Goal: Book appointment/travel/reservation

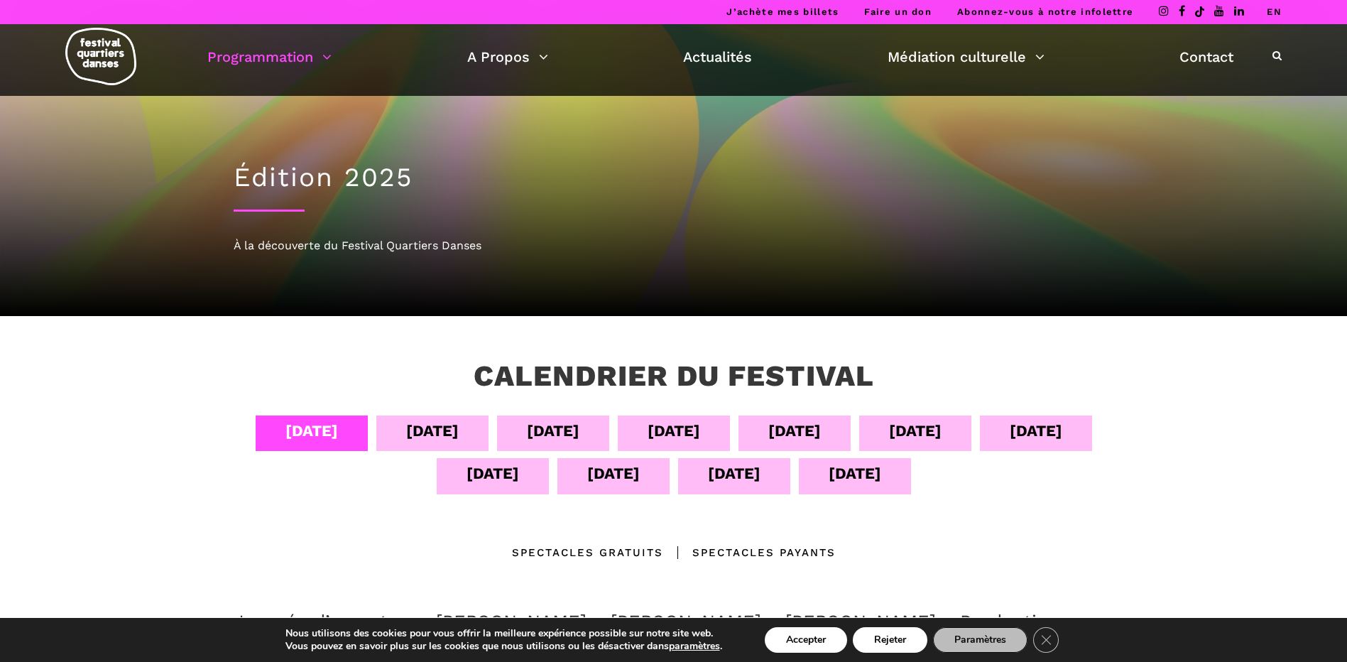
click at [804, 550] on div "Spectacles Payants" at bounding box center [749, 552] width 173 height 17
drag, startPoint x: 804, startPoint y: 550, endPoint x: 1166, endPoint y: 515, distance: 363.9
click at [1166, 515] on div "Calendrier du festival [DATE] sept [DATE] sept [DATE] sept [DATE] sept [DATE] s…" at bounding box center [673, 620] width 1347 height 609
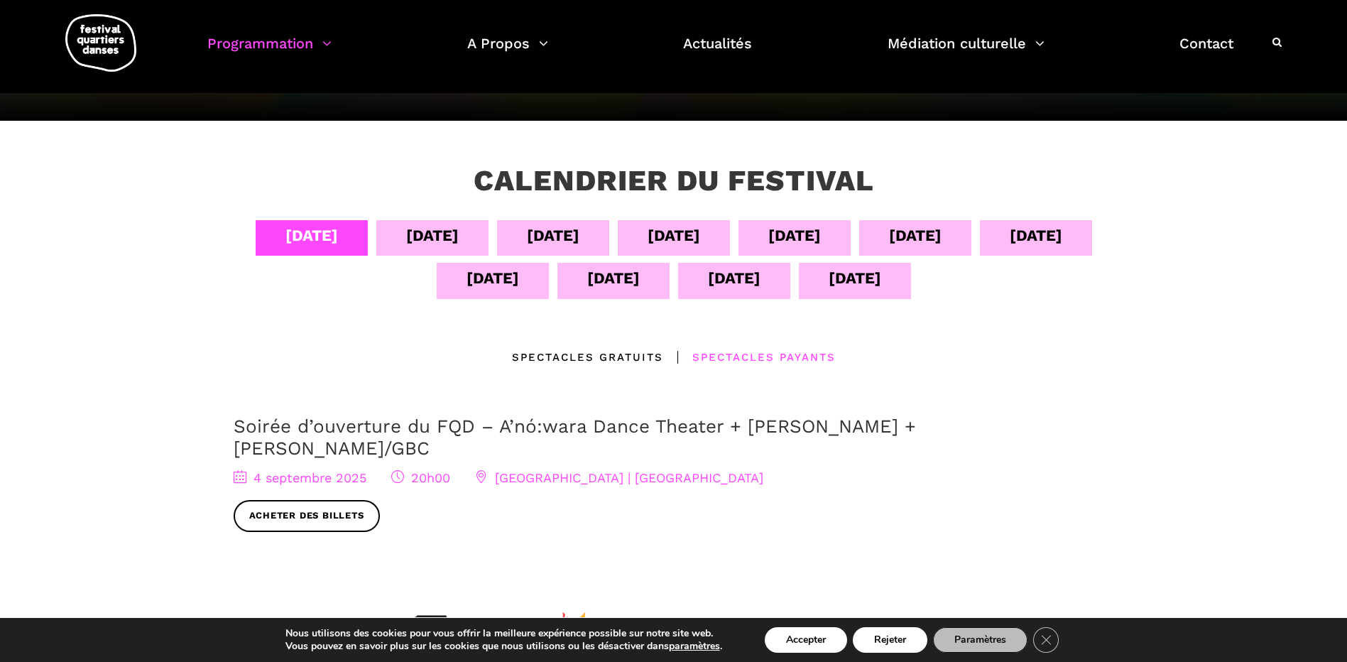
scroll to position [204, 0]
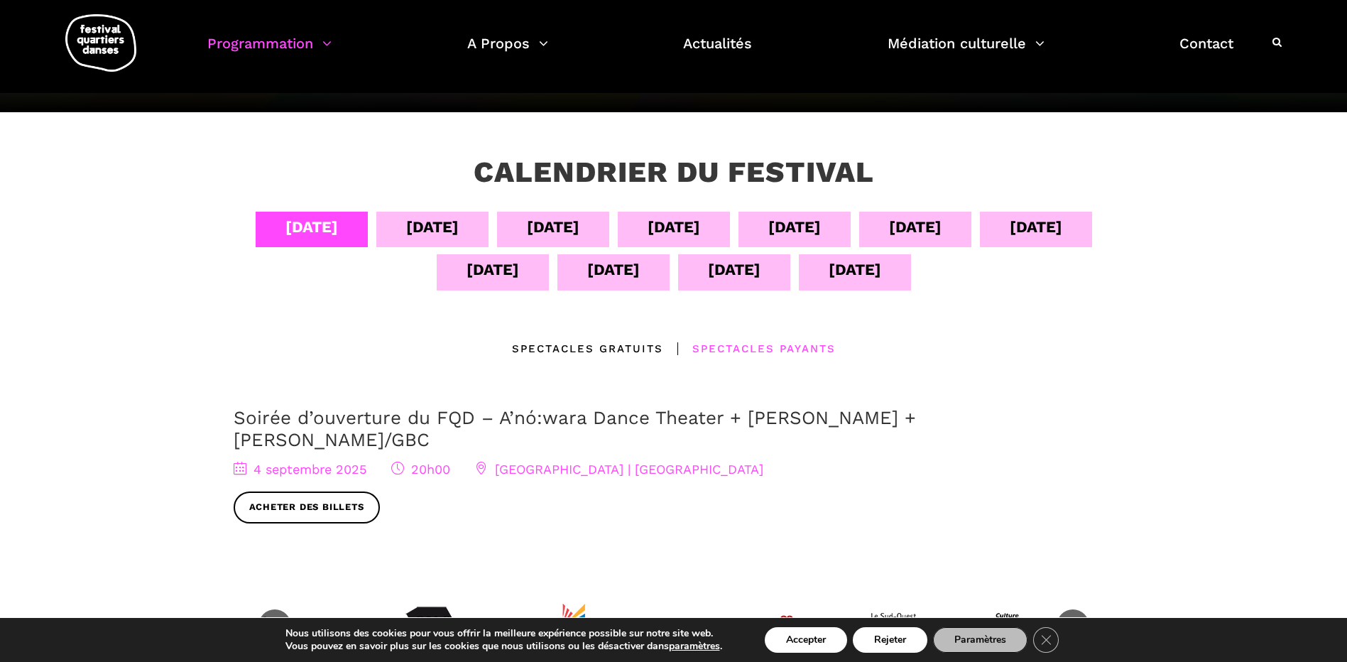
click at [435, 222] on div "[DATE]" at bounding box center [432, 226] width 53 height 25
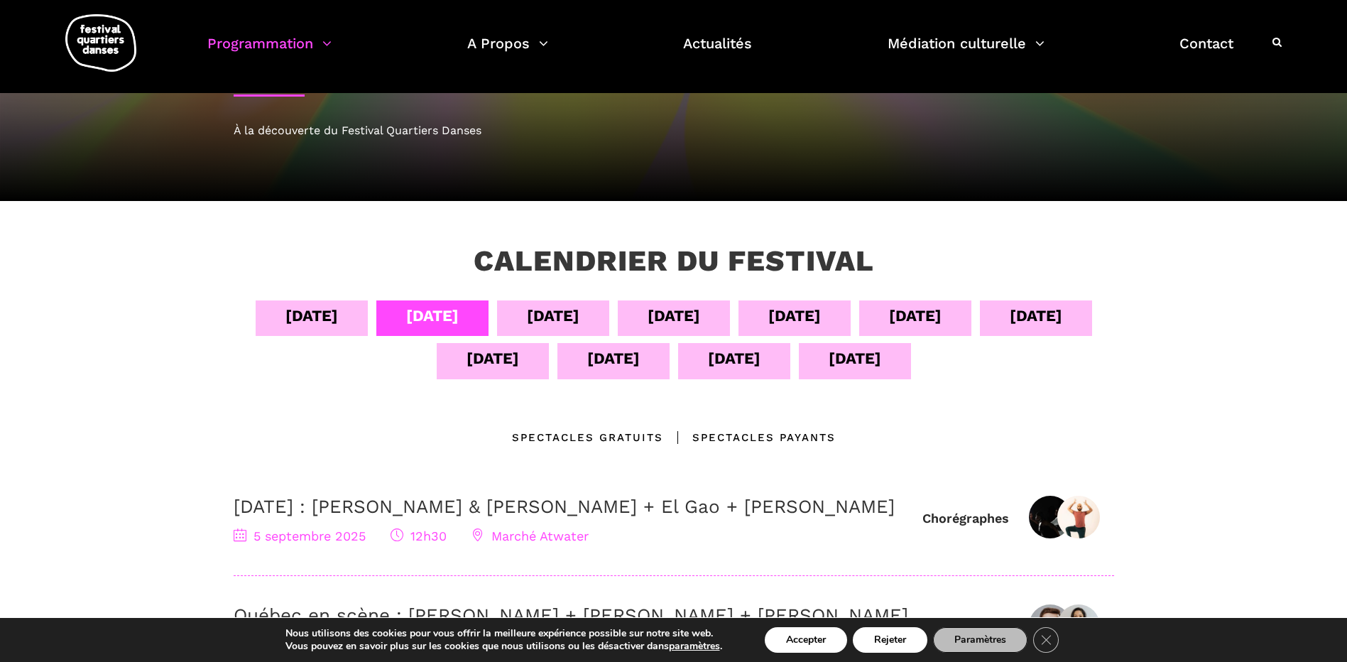
scroll to position [118, 0]
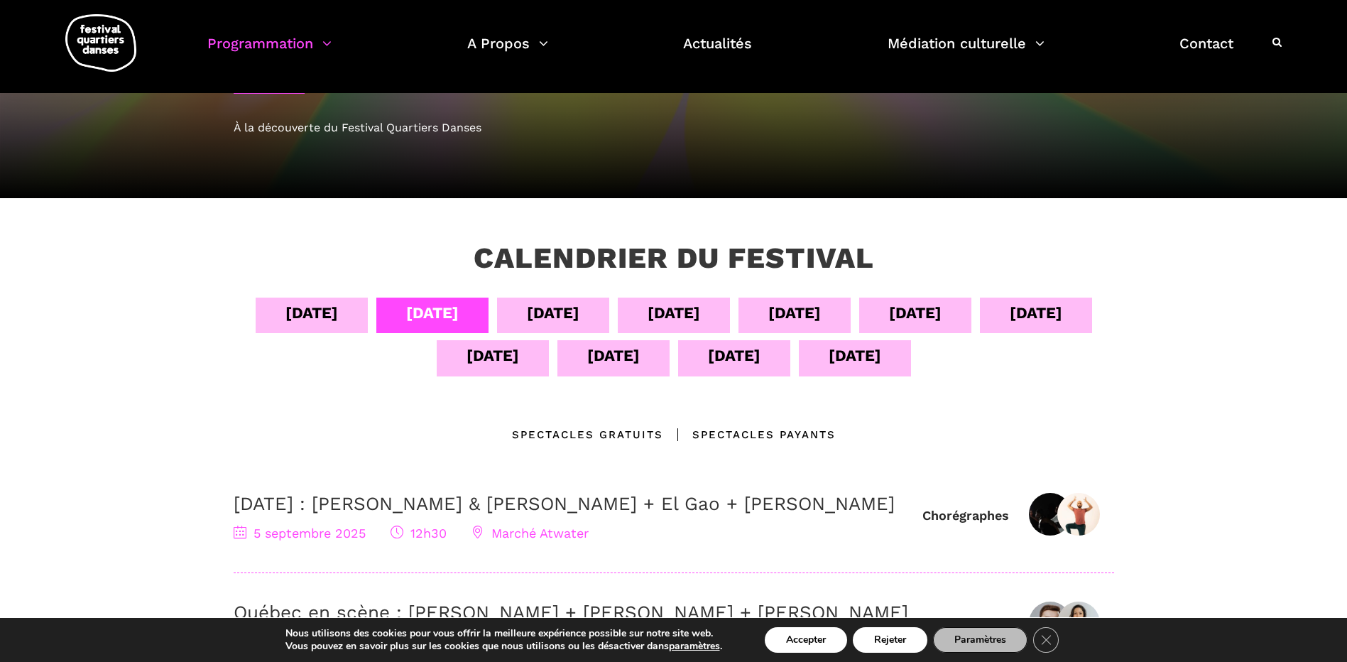
click at [611, 354] on div "[DATE]" at bounding box center [613, 355] width 53 height 25
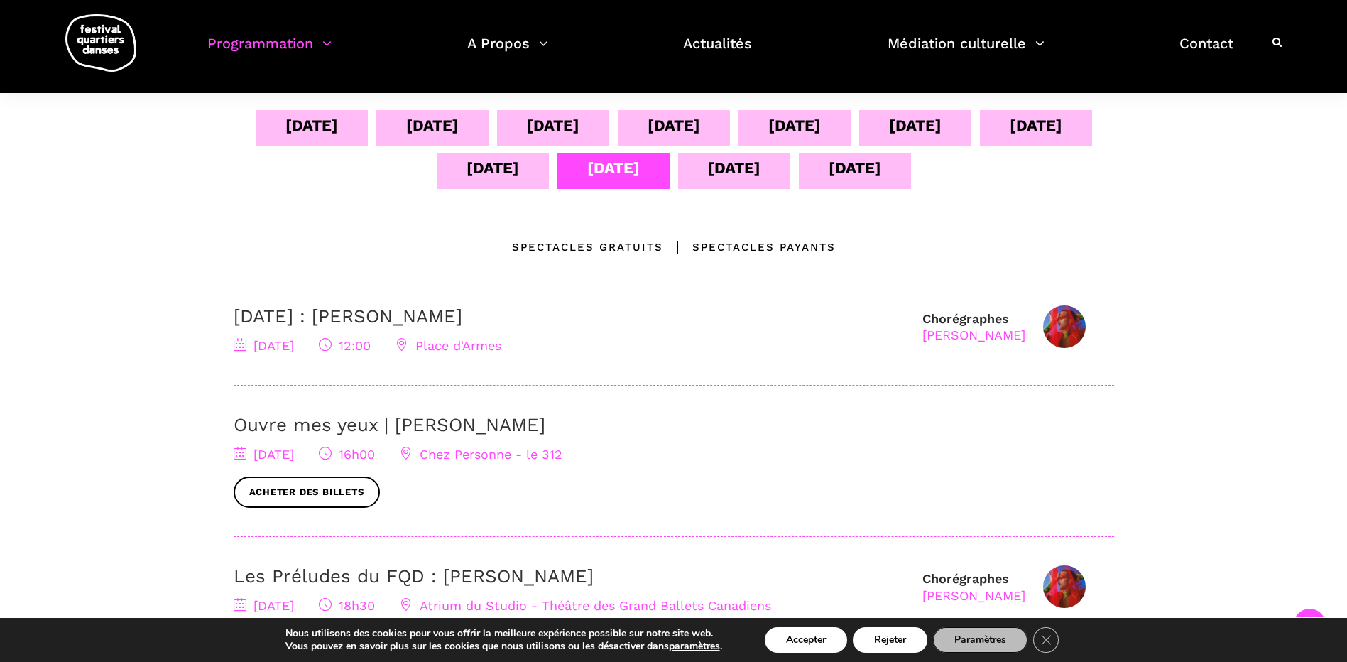
scroll to position [303, 0]
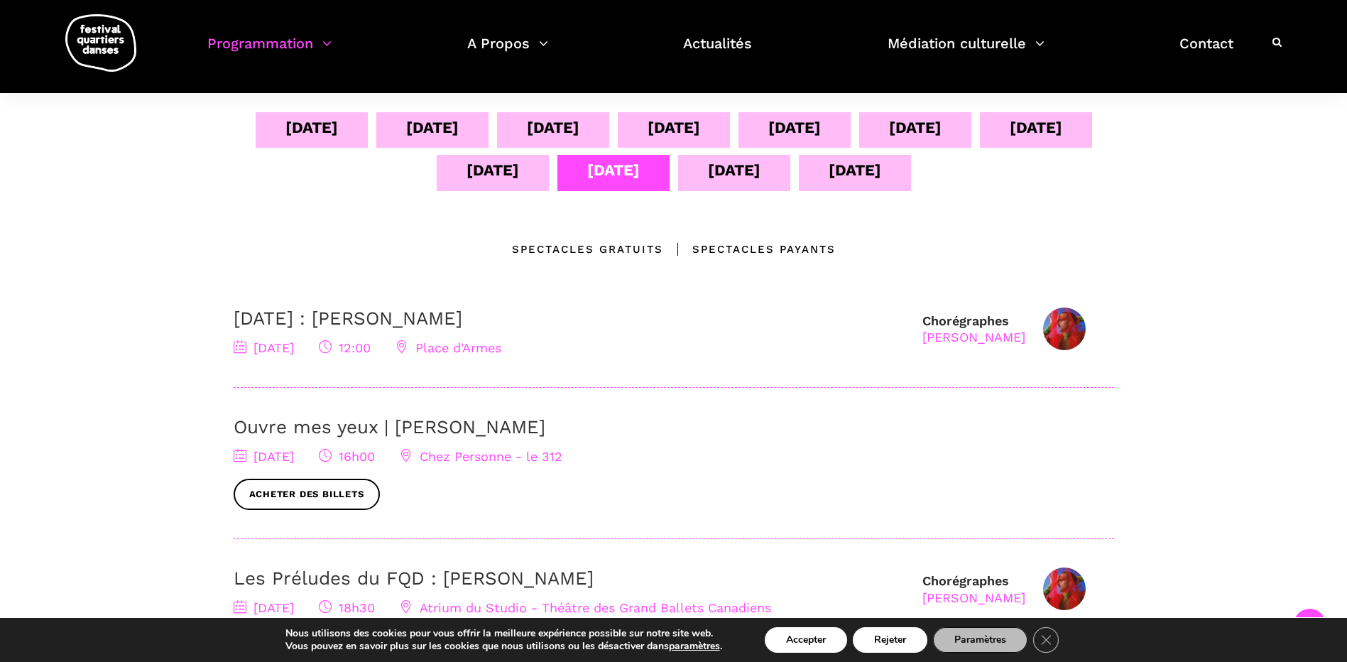
click at [425, 133] on div "[DATE]" at bounding box center [432, 127] width 53 height 25
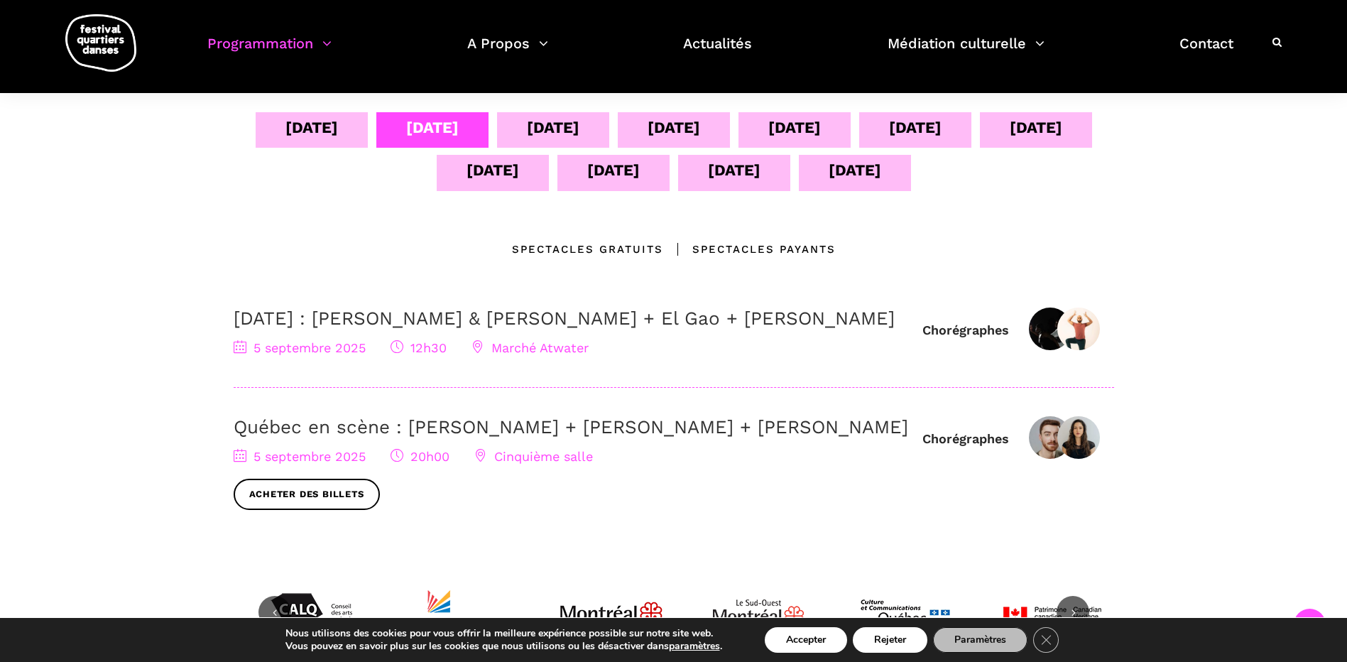
click at [543, 115] on div "[DATE]" at bounding box center [553, 127] width 53 height 25
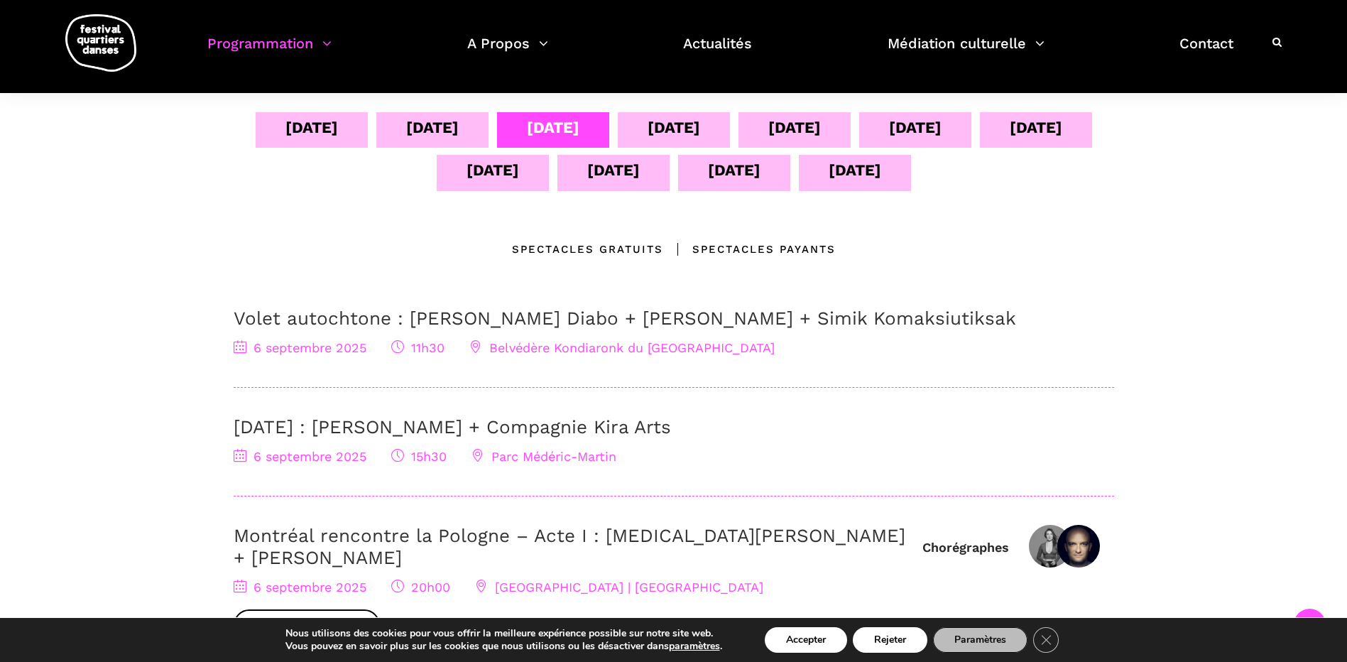
click at [419, 132] on div "[DATE]" at bounding box center [432, 127] width 53 height 25
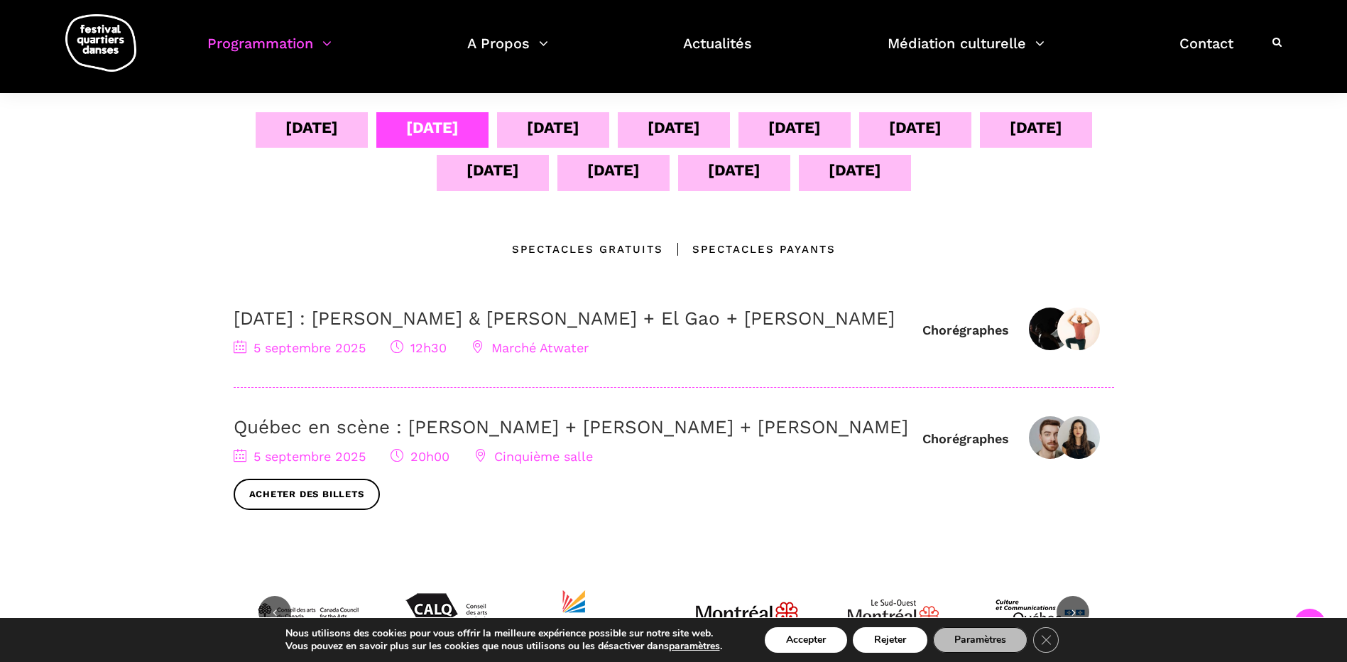
click at [354, 437] on link "Québec en scène : [PERSON_NAME] + [PERSON_NAME] + [PERSON_NAME]" at bounding box center [571, 426] width 675 height 21
